Goal: Navigation & Orientation: Find specific page/section

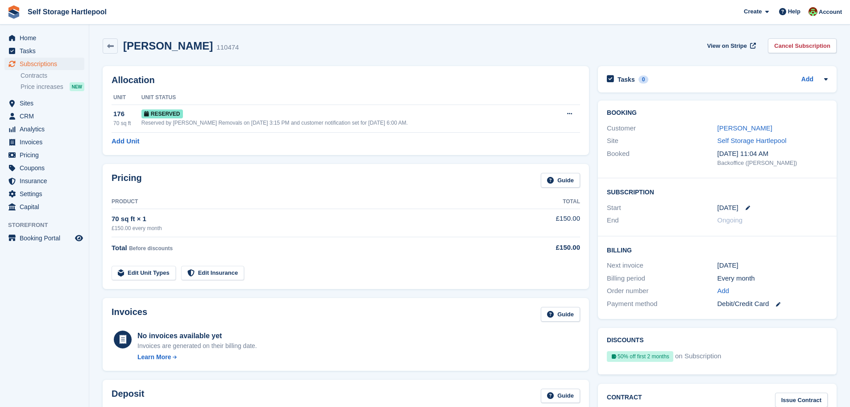
click at [237, 44] on div "[PERSON_NAME] 110474 View on Stripe Cancel Subscription" at bounding box center [470, 45] width 734 height 15
click at [280, 43] on div "[PERSON_NAME] 110474 View on Stripe Cancel Subscription" at bounding box center [470, 45] width 734 height 15
click at [43, 39] on span "Home" at bounding box center [47, 38] width 54 height 12
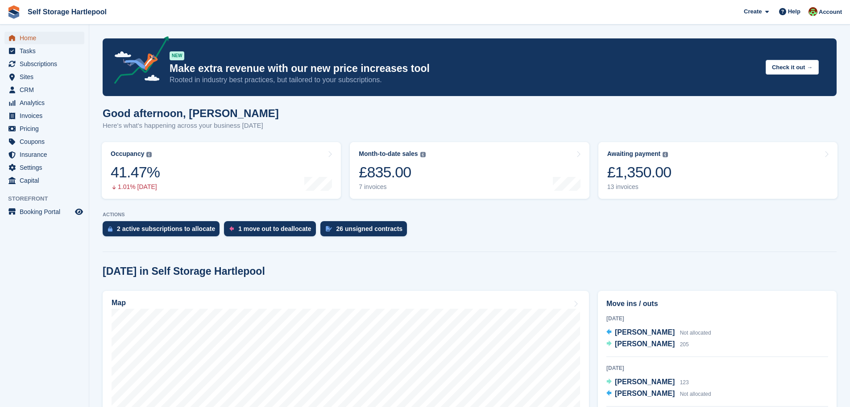
click at [47, 39] on span "Home" at bounding box center [47, 38] width 54 height 12
click at [96, 65] on section "NEW Make extra revenue with our new price increases tool Rooted in industry bes…" at bounding box center [469, 368] width 761 height 737
